Goal: Task Accomplishment & Management: Complete application form

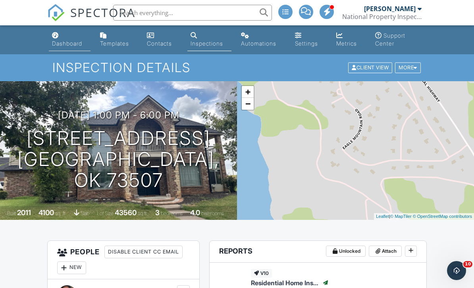
click at [73, 44] on div "Dashboard" at bounding box center [67, 43] width 30 height 7
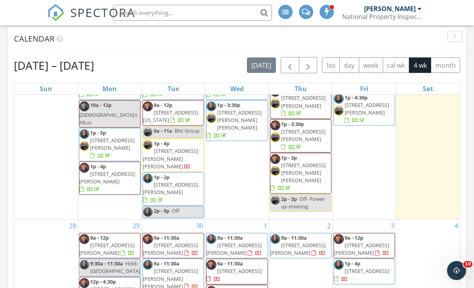
scroll to position [49, 0]
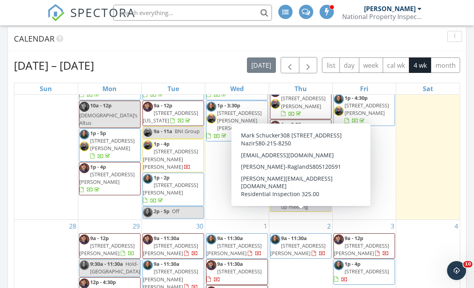
click at [314, 242] on span "308 SW 52nd St, Lawton 73505" at bounding box center [297, 249] width 55 height 15
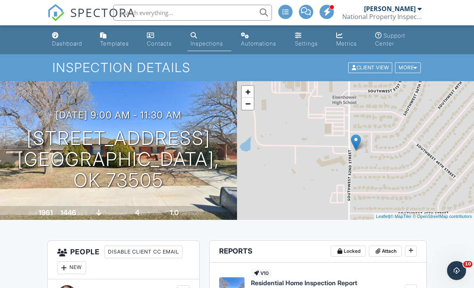
scroll to position [272, 0]
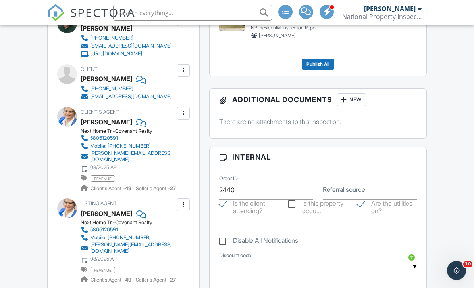
click at [184, 75] on div at bounding box center [183, 71] width 8 height 8
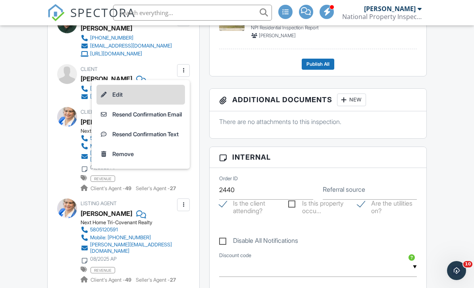
click at [116, 100] on li "Edit" at bounding box center [140, 95] width 88 height 20
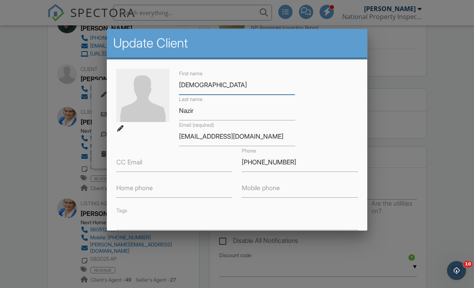
scroll to position [272, 0]
click at [251, 190] on label "Mobile phone" at bounding box center [261, 187] width 38 height 9
click at [251, 190] on input "Mobile phone" at bounding box center [300, 188] width 116 height 19
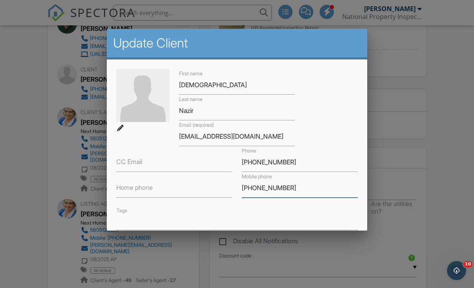
type input "[PHONE_NUMBER]"
click at [335, 212] on div "Tags" at bounding box center [237, 218] width 251 height 25
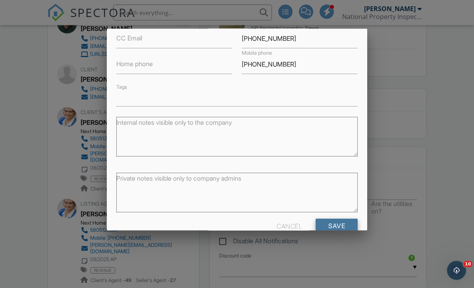
scroll to position [272, 0]
click at [335, 231] on input "Save" at bounding box center [336, 226] width 42 height 14
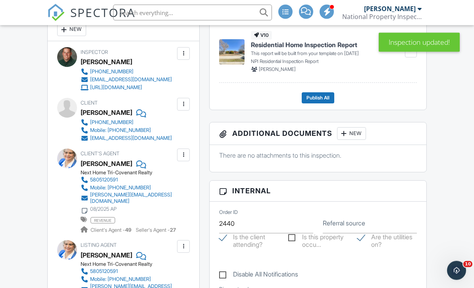
scroll to position [229, 0]
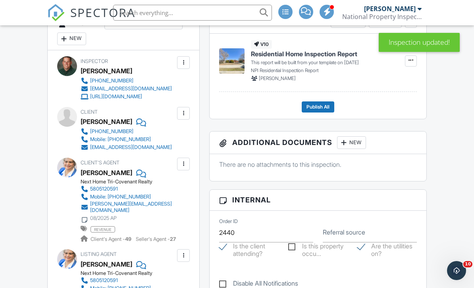
click at [181, 113] on div at bounding box center [183, 113] width 13 height 13
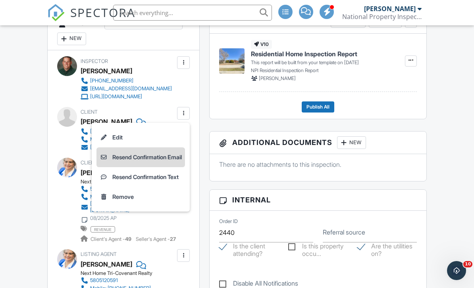
click at [146, 161] on li "Resend Confirmation Email" at bounding box center [140, 158] width 88 height 20
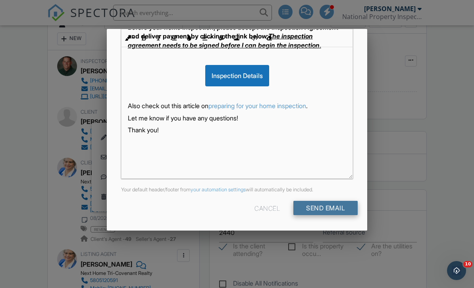
scroll to position [188, 0]
click at [306, 211] on input "Send Email" at bounding box center [325, 209] width 64 height 14
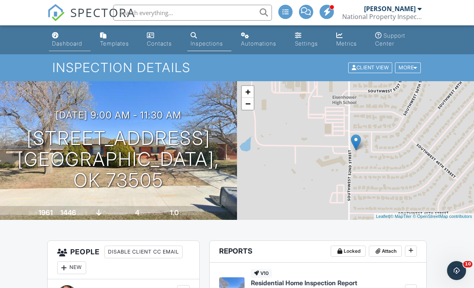
click at [73, 51] on link "Dashboard" at bounding box center [70, 40] width 42 height 23
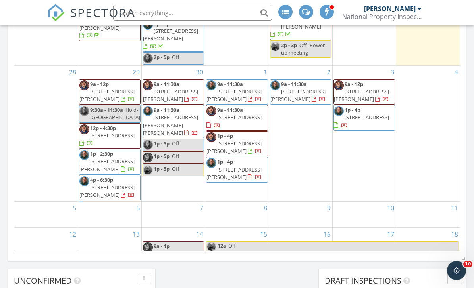
scroll to position [424, 0]
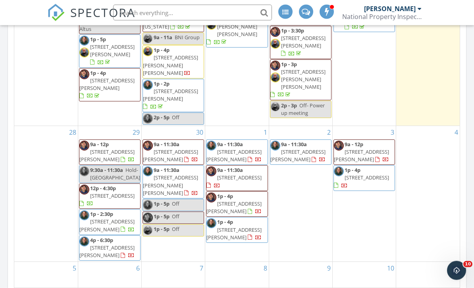
click at [299, 200] on div "2 9a - 11:30a 308 SW 52nd St, Lawton 73505" at bounding box center [300, 195] width 63 height 136
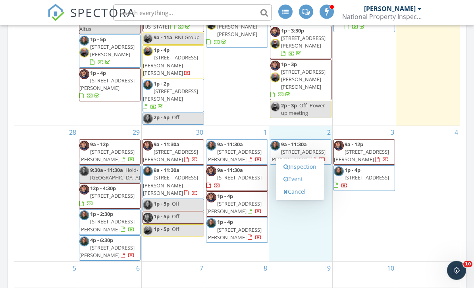
scroll to position [424, 0]
click at [298, 167] on link "Inspection" at bounding box center [299, 167] width 41 height 13
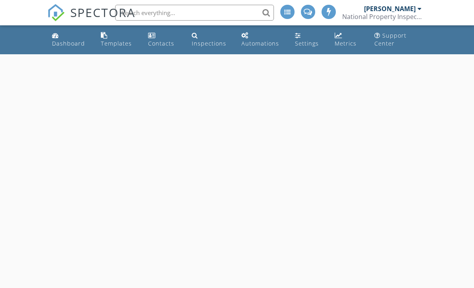
select select "9"
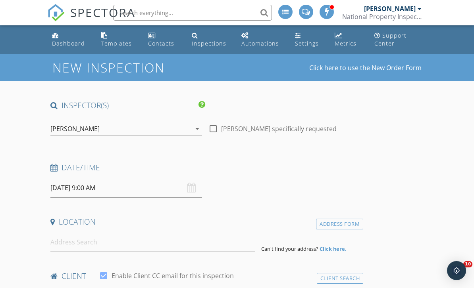
click at [102, 189] on input "[DATE] 9:00 AM" at bounding box center [126, 188] width 152 height 19
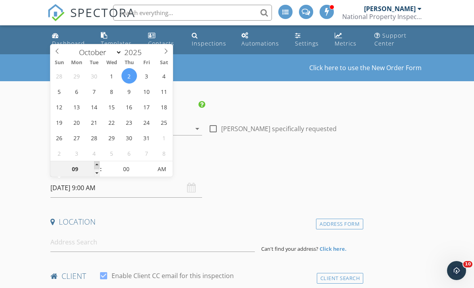
type input "10"
type input "[DATE] 10:00 AM"
click at [97, 163] on span at bounding box center [97, 166] width 6 height 8
type input "11"
type input "[DATE] 11:00 AM"
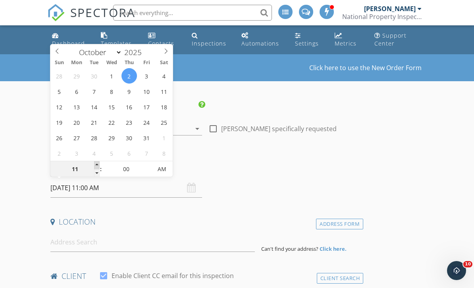
click at [97, 163] on span at bounding box center [97, 166] width 6 height 8
type input "12"
type input "[DATE] 12:00 PM"
click at [97, 163] on span at bounding box center [97, 166] width 6 height 8
type input "01"
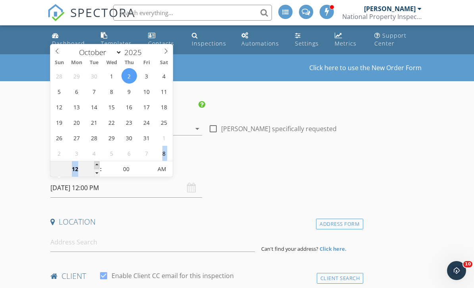
type input "[DATE] 1:00 PM"
click at [97, 163] on span at bounding box center [97, 166] width 6 height 8
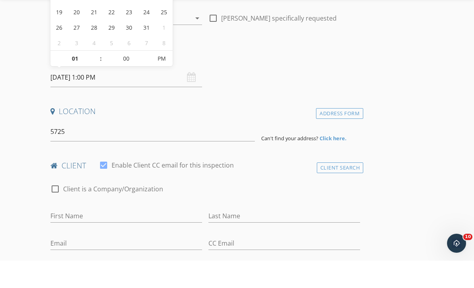
type input "[STREET_ADDRESS]"
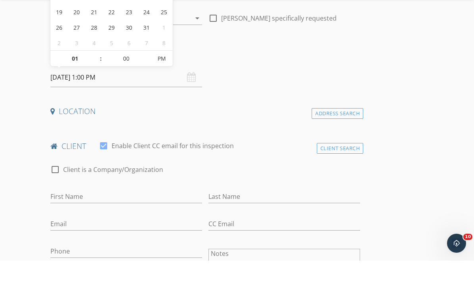
scroll to position [111, 0]
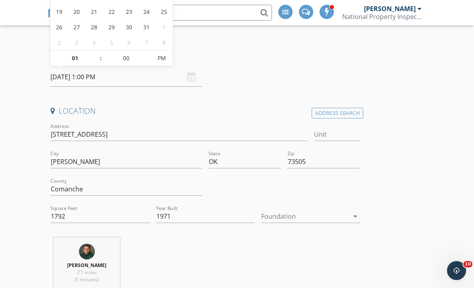
click at [288, 216] on div at bounding box center [305, 216] width 88 height 13
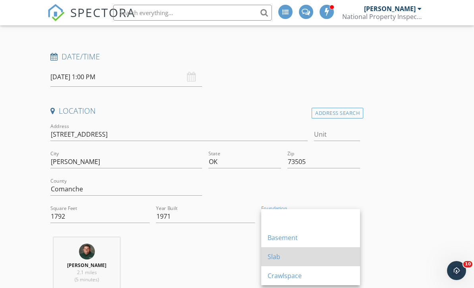
click at [275, 254] on div "Slab" at bounding box center [310, 257] width 86 height 10
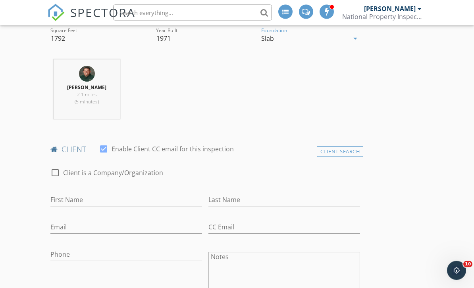
scroll to position [320, 0]
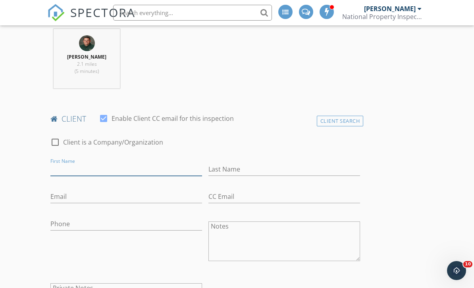
click at [88, 166] on input "First Name" at bounding box center [126, 169] width 152 height 13
click at [321, 122] on div "Client Search" at bounding box center [340, 121] width 47 height 11
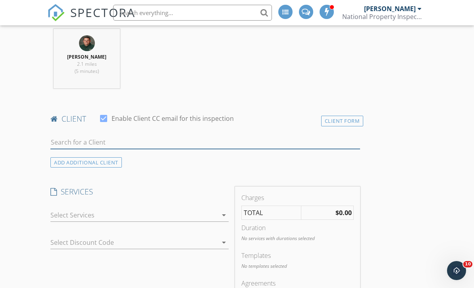
click at [107, 137] on input "text" at bounding box center [205, 142] width 310 height 13
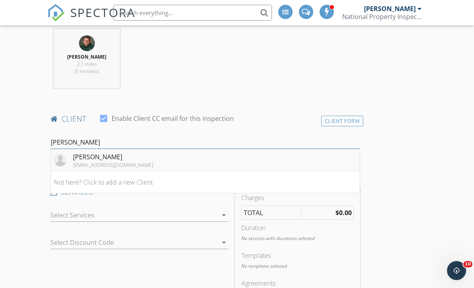
type input "[PERSON_NAME]"
click at [120, 163] on div "[EMAIL_ADDRESS][DOMAIN_NAME]" at bounding box center [113, 165] width 80 height 6
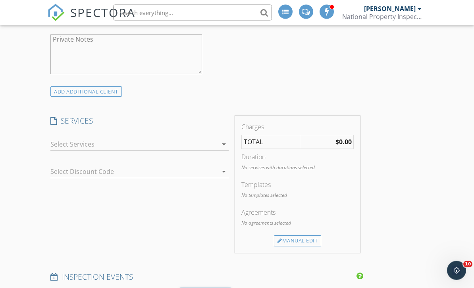
scroll to position [559, 0]
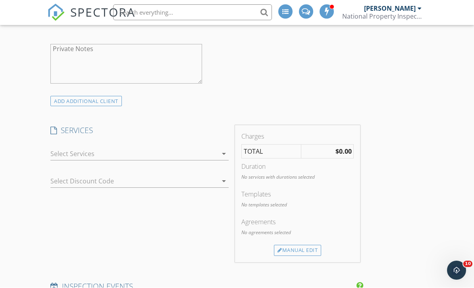
click at [220, 153] on icon "arrow_drop_down" at bounding box center [224, 155] width 10 height 10
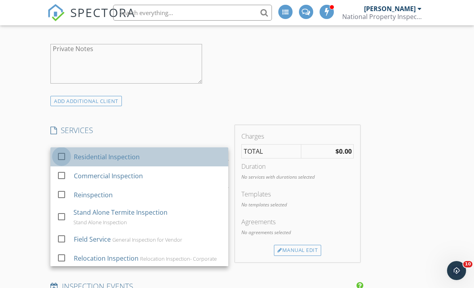
click at [60, 153] on div at bounding box center [61, 156] width 13 height 13
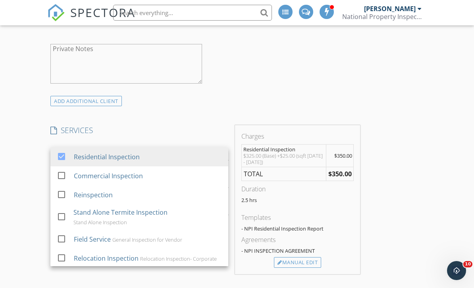
click at [94, 136] on div "SERVICES check_box Residential Inspection check_box_outline_blank Commercial In…" at bounding box center [139, 199] width 184 height 149
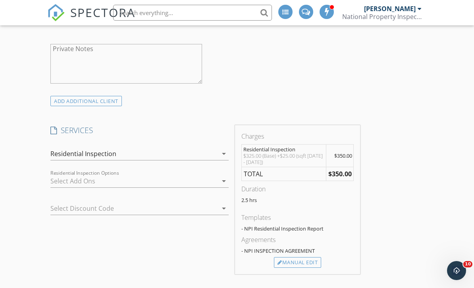
click at [75, 178] on div at bounding box center [133, 181] width 167 height 13
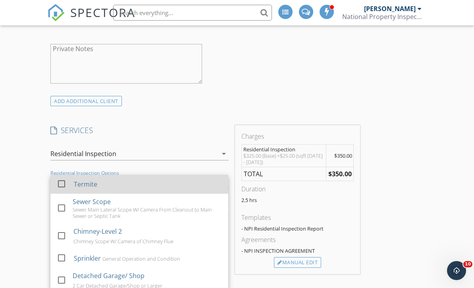
click at [62, 183] on div at bounding box center [61, 183] width 13 height 13
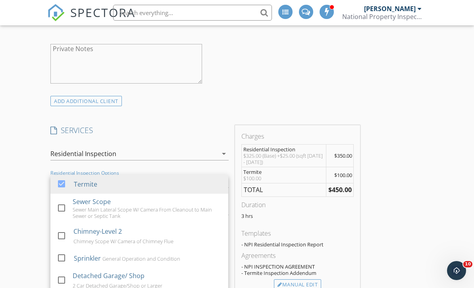
click at [134, 136] on div "SERVICES check_box Residential Inspection check_box_outline_blank Commercial In…" at bounding box center [139, 211] width 184 height 172
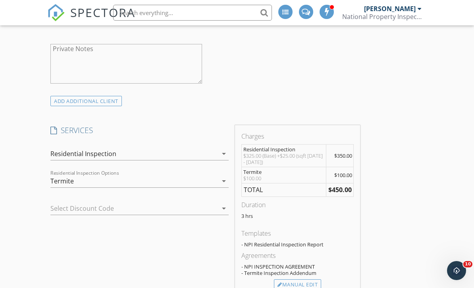
click at [84, 206] on div at bounding box center [128, 208] width 156 height 13
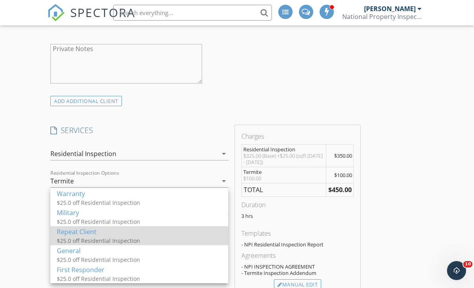
click at [80, 238] on div "$25.0 off Residential Inspection" at bounding box center [136, 241] width 159 height 8
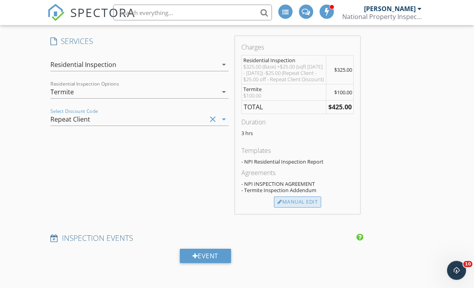
click at [294, 202] on div "Manual Edit" at bounding box center [297, 202] width 47 height 11
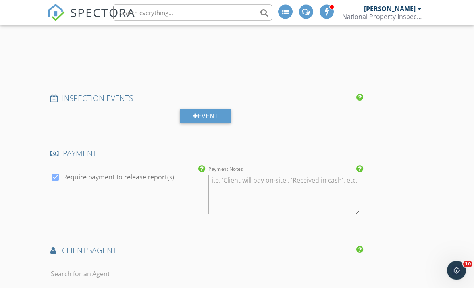
scroll to position [649, 0]
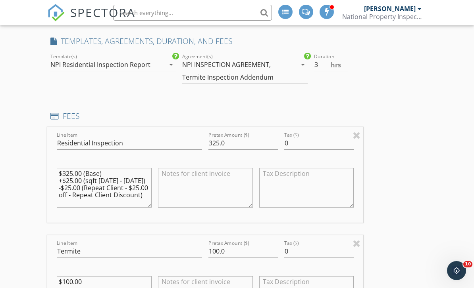
click at [139, 187] on textarea "$325.00 (Base) +$25.00 (sqft 1500 - 2000) -$25.00 (Repeat Client - $25.00 off -…" at bounding box center [104, 188] width 95 height 40
click at [71, 185] on textarea "$325.00 (Base) +$25.00 (sqft 1500 - 2000) -$25.00 (Repeat Client - $50.00 off -…" at bounding box center [104, 189] width 95 height 40
type textarea "$325.00 (Base) +$25.00 (sqft 1500 - 2000) -$50.00 (Repeat Client - $50.00 off -…"
click at [219, 142] on input "325.0" at bounding box center [242, 143] width 69 height 13
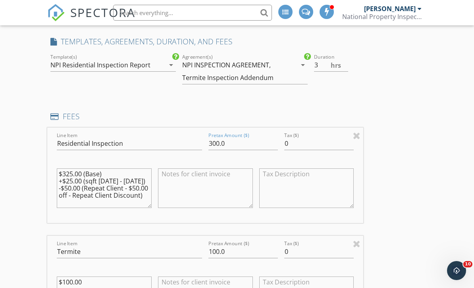
click at [420, 139] on div "INSPECTOR(S) check_box Mark Schucker PRIMARY check_box_outline_blank Dustin Sne…" at bounding box center [236, 268] width 379 height 1633
click at [219, 143] on input "300.0" at bounding box center [242, 143] width 69 height 13
type input "275.0"
click at [389, 162] on div "INSPECTOR(S) check_box Mark Schucker PRIMARY check_box_outline_blank Dustin Sne…" at bounding box center [236, 268] width 379 height 1633
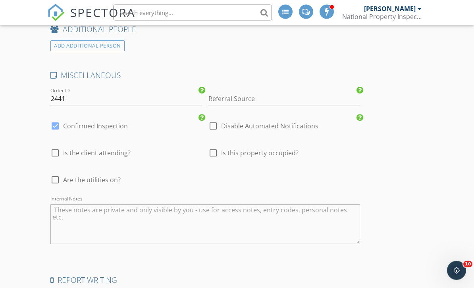
scroll to position [1353, 0]
click at [56, 177] on div at bounding box center [54, 179] width 13 height 13
checkbox input "true"
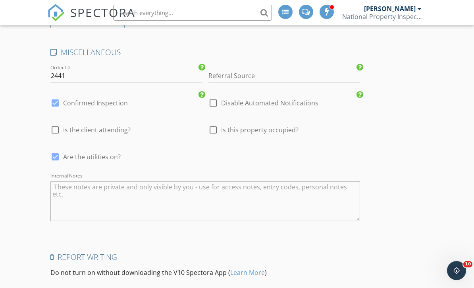
scroll to position [1434, 0]
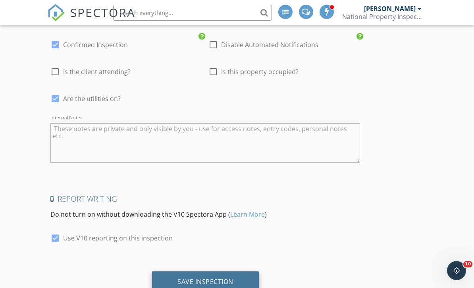
click at [209, 281] on div "Save Inspection" at bounding box center [205, 282] width 56 height 8
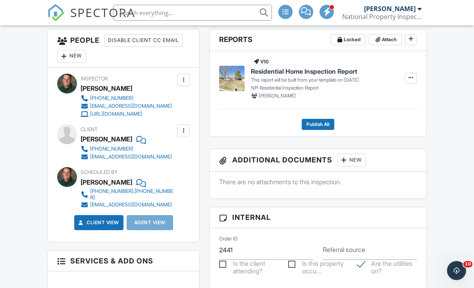
click at [187, 78] on div at bounding box center [183, 80] width 8 height 8
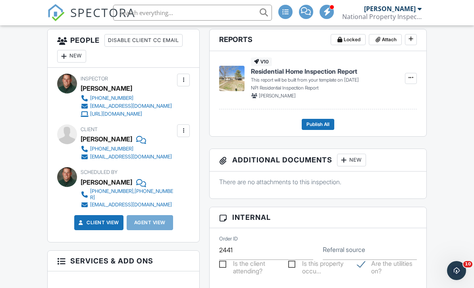
click at [71, 56] on div "New" at bounding box center [71, 56] width 29 height 13
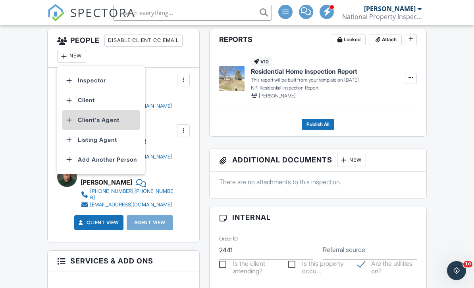
click at [88, 119] on li "Client's Agent" at bounding box center [101, 120] width 78 height 20
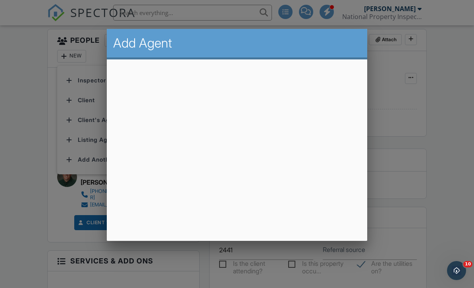
scroll to position [212, 0]
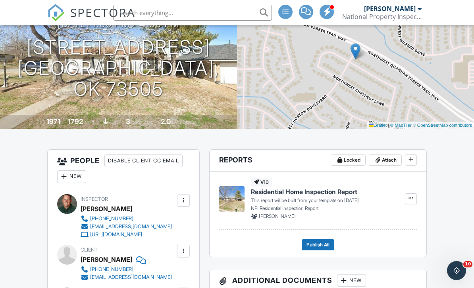
scroll to position [92, 0]
click at [73, 176] on div "New" at bounding box center [71, 176] width 29 height 13
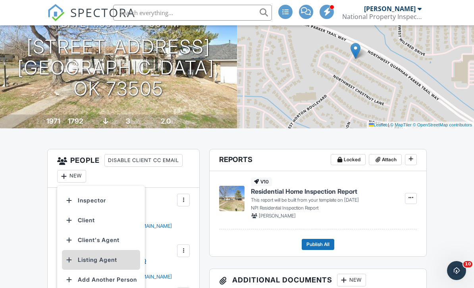
click at [83, 265] on li "Listing Agent" at bounding box center [101, 260] width 78 height 20
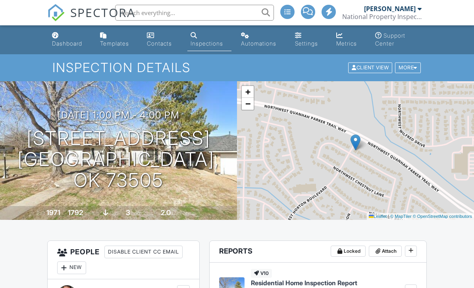
scroll to position [92, 0]
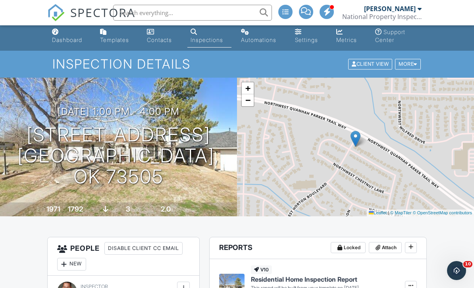
scroll to position [0, 0]
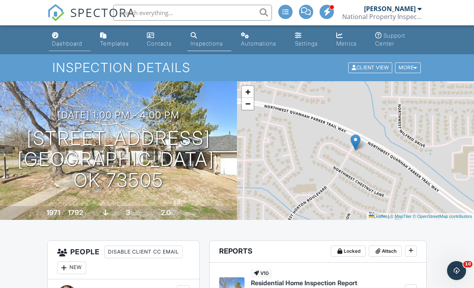
click at [72, 41] on div "Dashboard" at bounding box center [67, 43] width 30 height 7
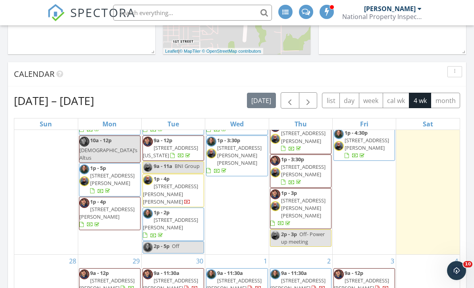
scroll to position [49, 0]
